Goal: Information Seeking & Learning: Check status

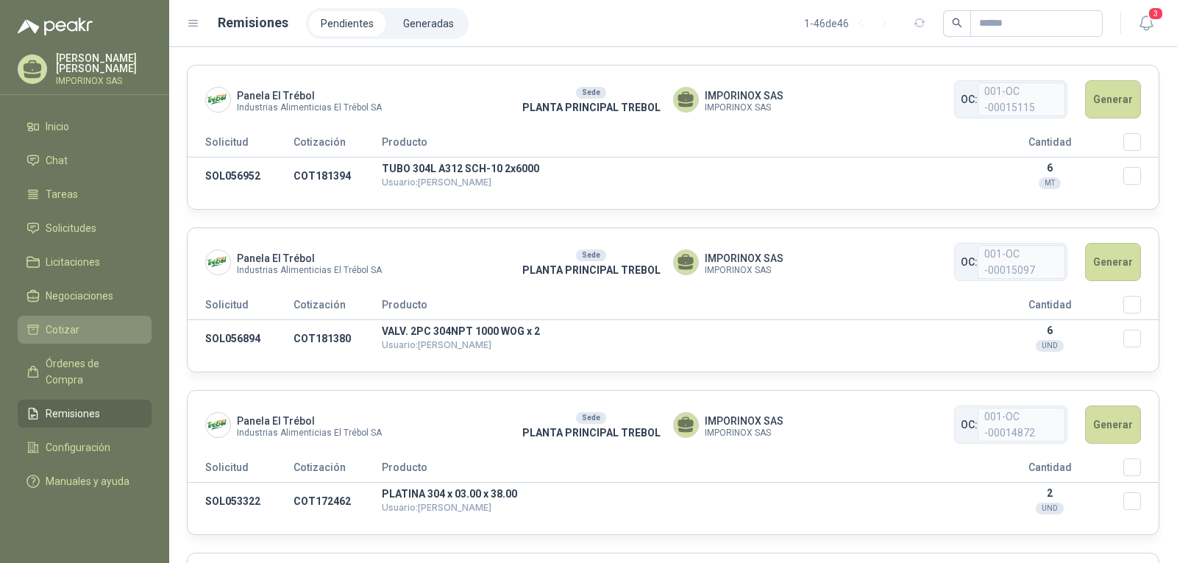
click at [65, 327] on span "Cotizar" at bounding box center [63, 329] width 34 height 16
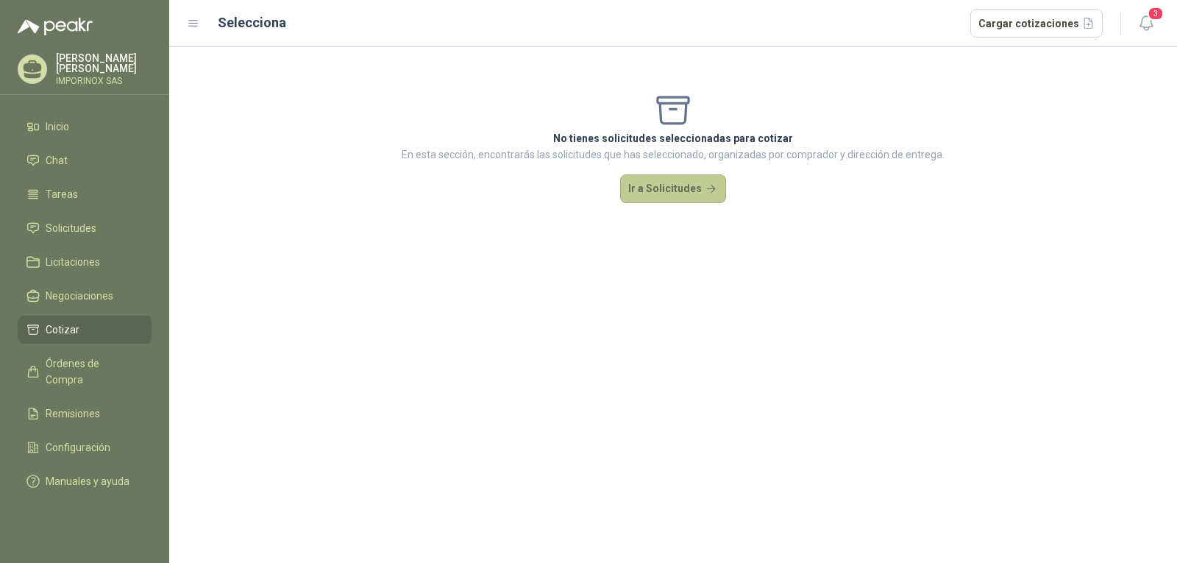
click at [674, 184] on button "Ir a Solicitudes" at bounding box center [673, 188] width 106 height 29
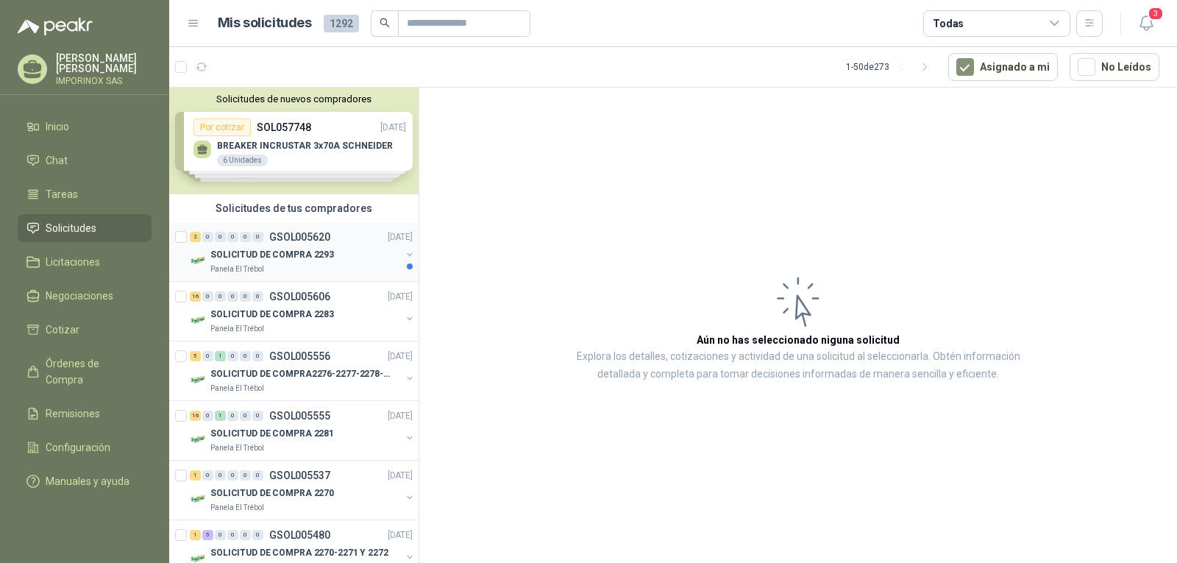
click at [265, 253] on p "SOLICITUD DE COMPRA 2293" at bounding box center [272, 255] width 124 height 14
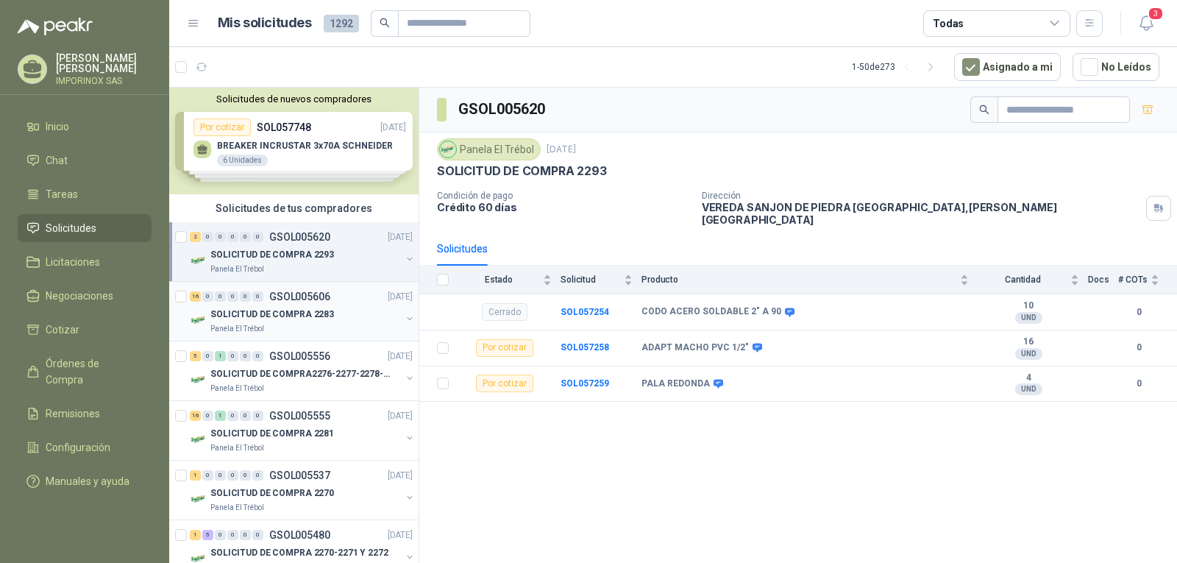
click at [284, 315] on p "SOLICITUD DE COMPRA 2283" at bounding box center [272, 314] width 124 height 14
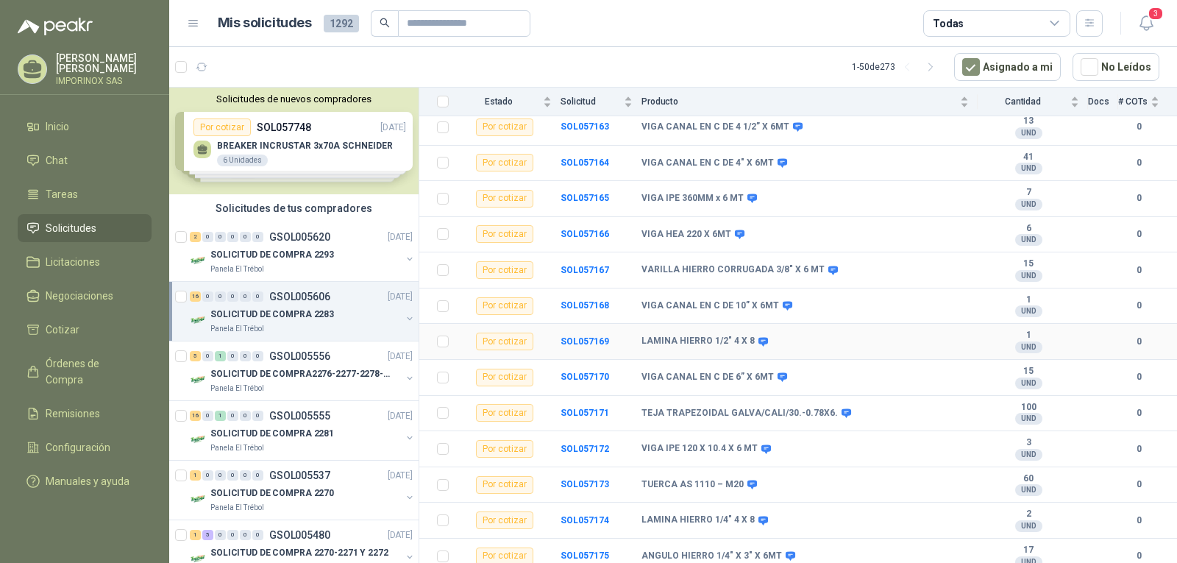
scroll to position [288, 0]
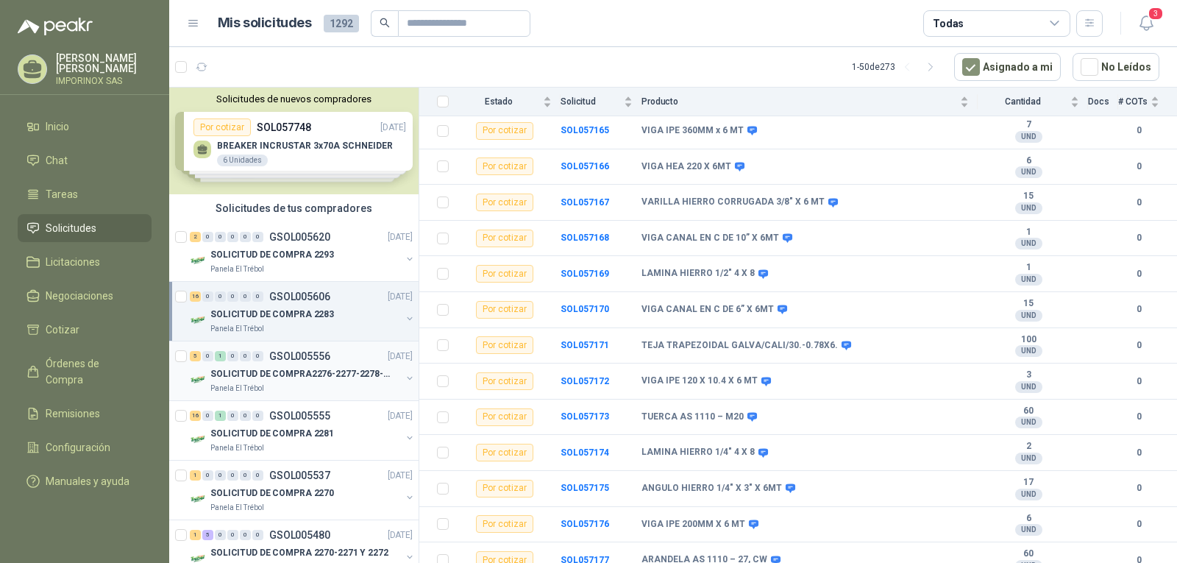
click at [258, 371] on p "SOLICITUD DE COMPRA2276-2277-2278-2284-2285-" at bounding box center [301, 374] width 183 height 14
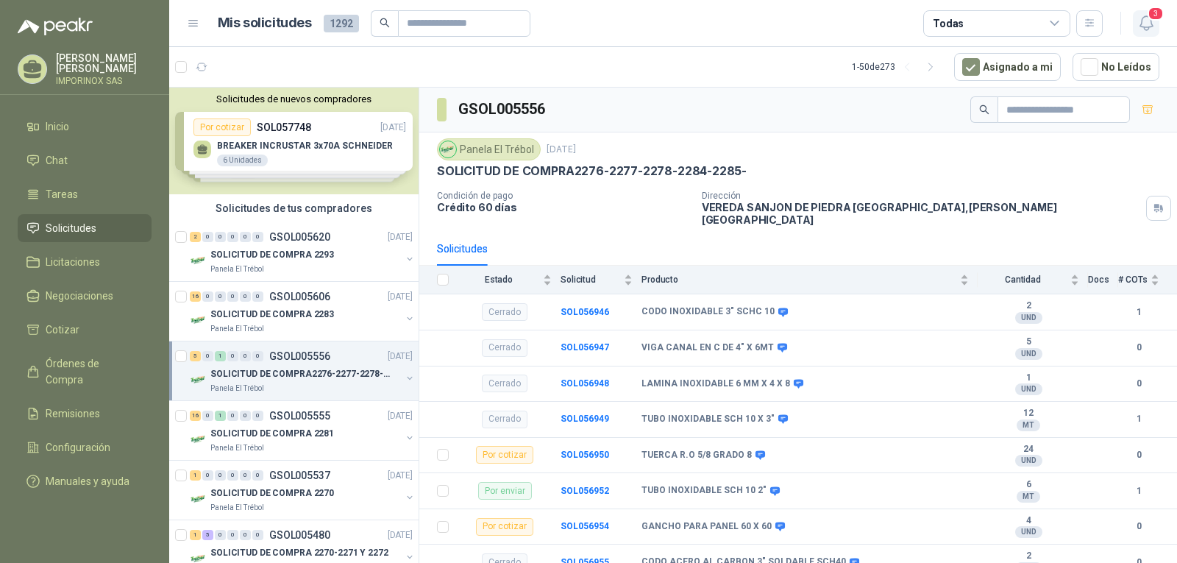
click at [1155, 10] on span "3" at bounding box center [1155, 14] width 16 height 14
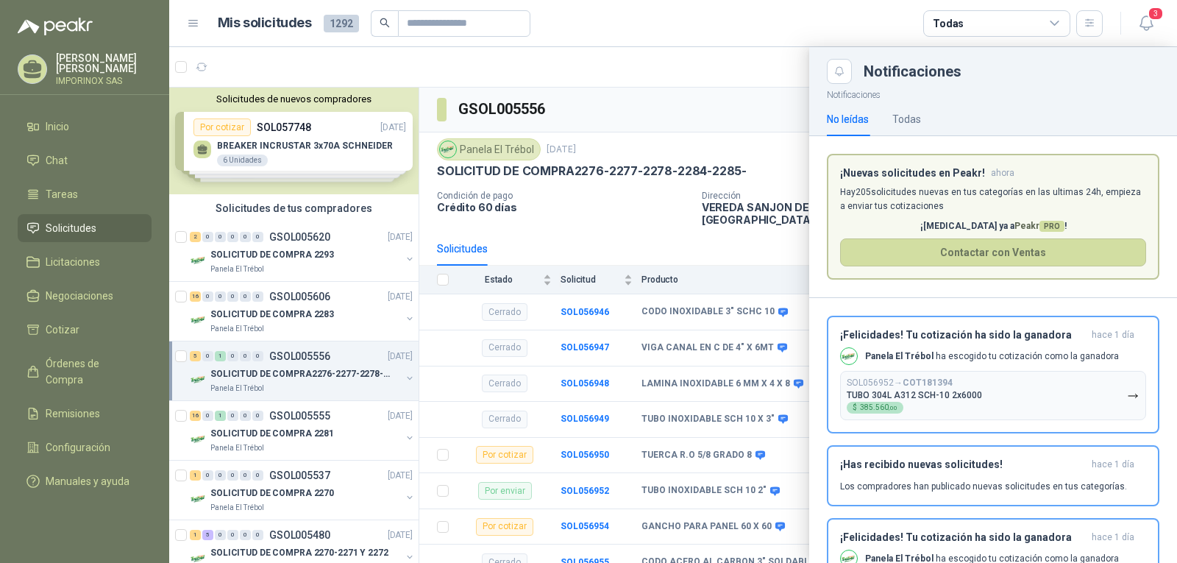
scroll to position [101, 0]
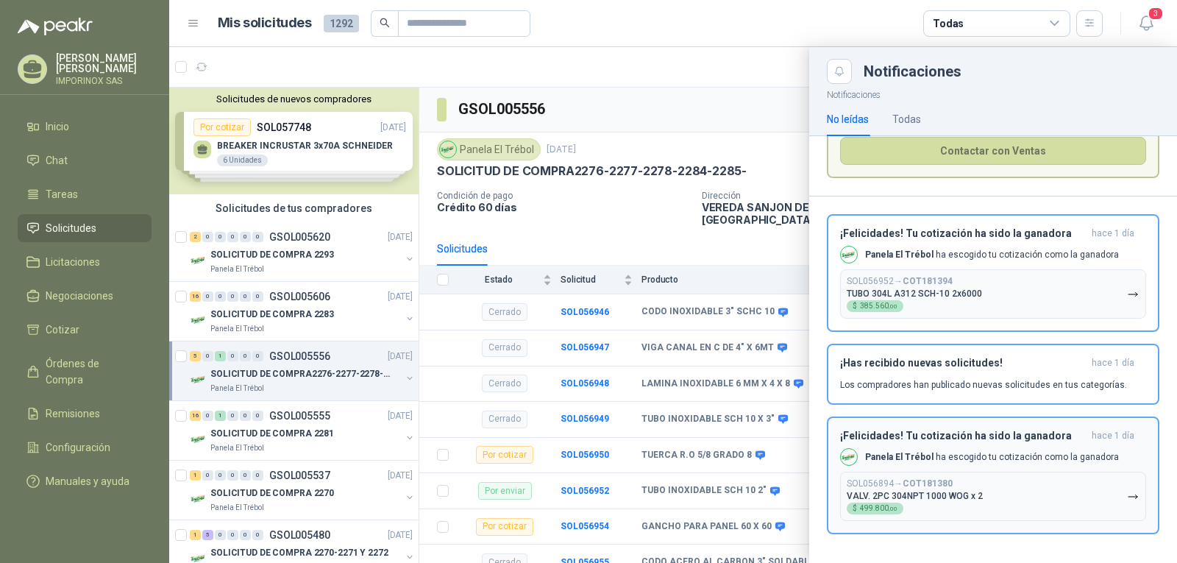
click at [977, 457] on p "Panela El Trébol ha escogido tu cotización como la ganadora" at bounding box center [992, 457] width 254 height 13
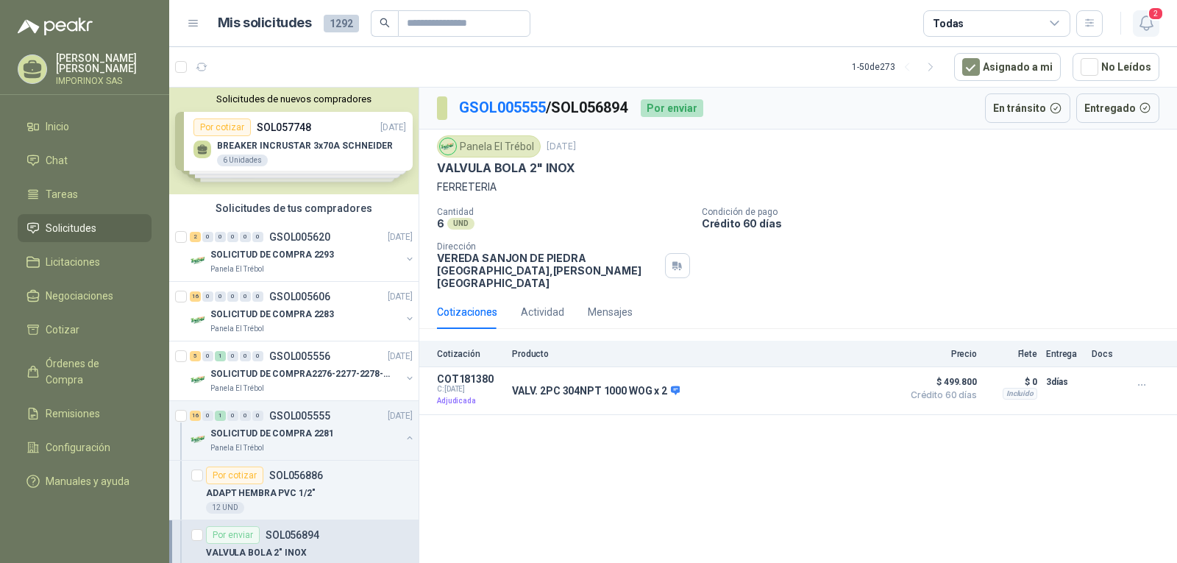
click at [1155, 10] on span "2" at bounding box center [1155, 14] width 16 height 14
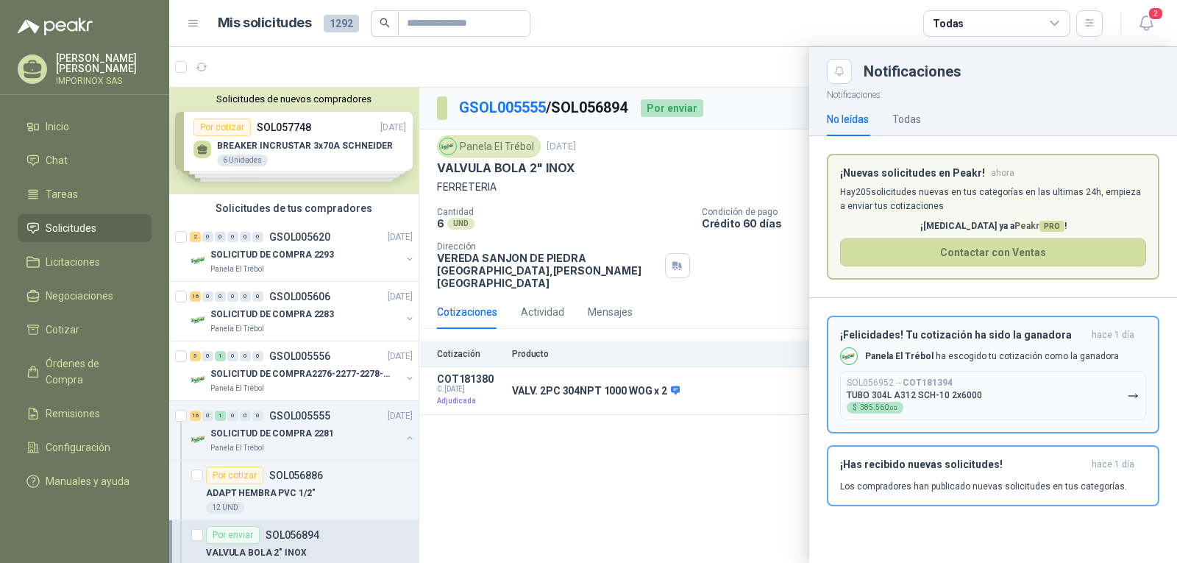
click at [907, 371] on div "¡Felicidades! Tu cotización ha sido la ganadora [DATE] Panela El Trébol ha esco…" at bounding box center [993, 374] width 306 height 91
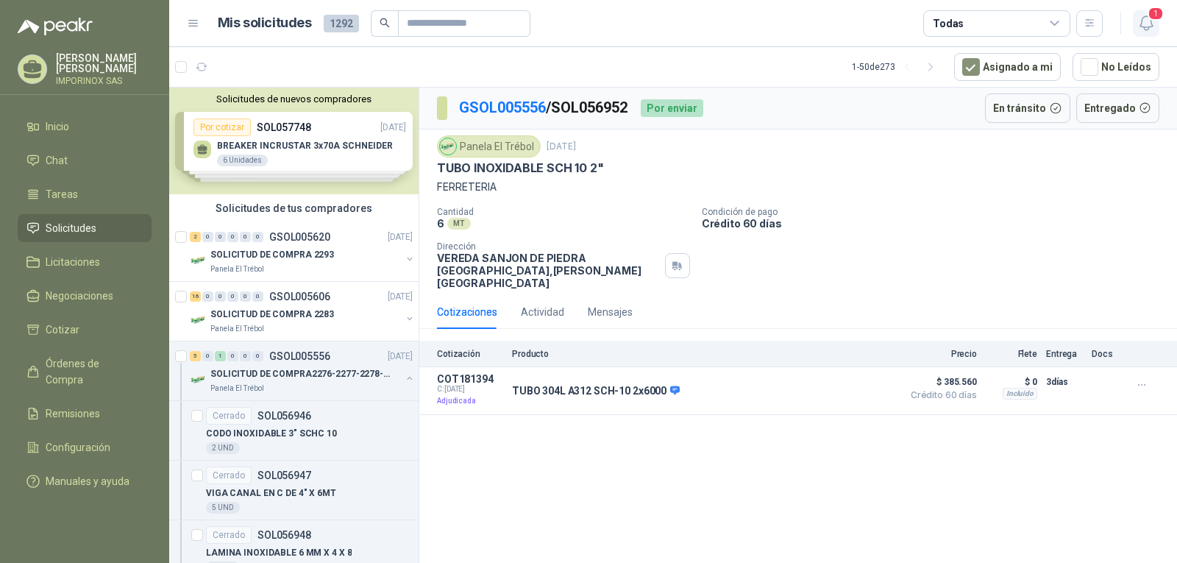
click at [1153, 12] on span "1" at bounding box center [1155, 14] width 16 height 14
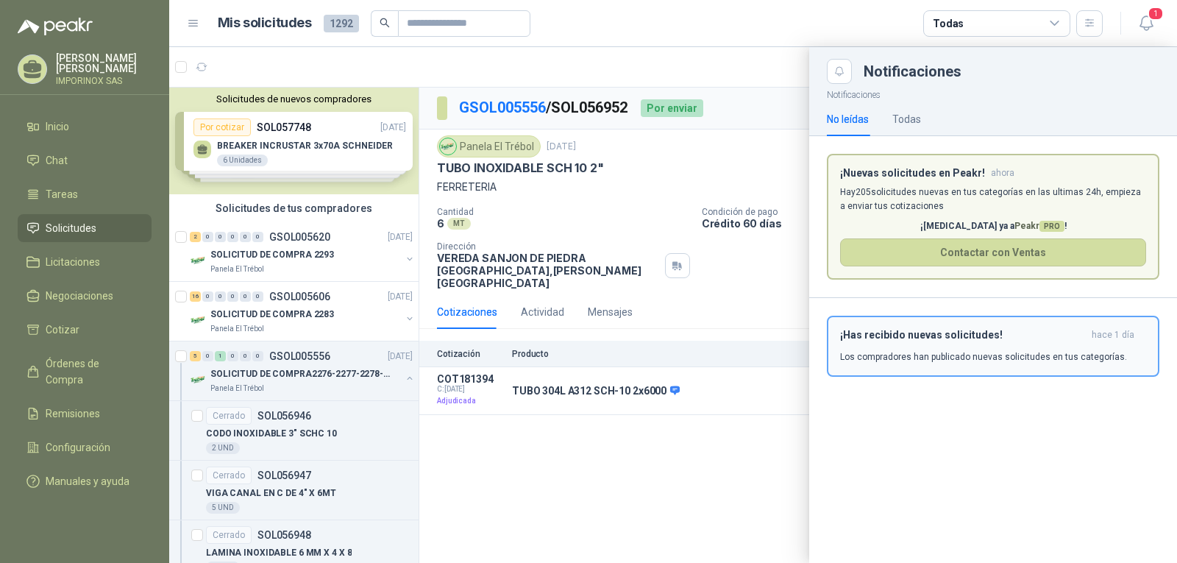
click at [947, 343] on div "¡Has recibido nuevas solicitudes! hace 1 día Los compradores han publicado nuev…" at bounding box center [993, 346] width 306 height 35
